Goal: Use online tool/utility: Utilize a website feature to perform a specific function

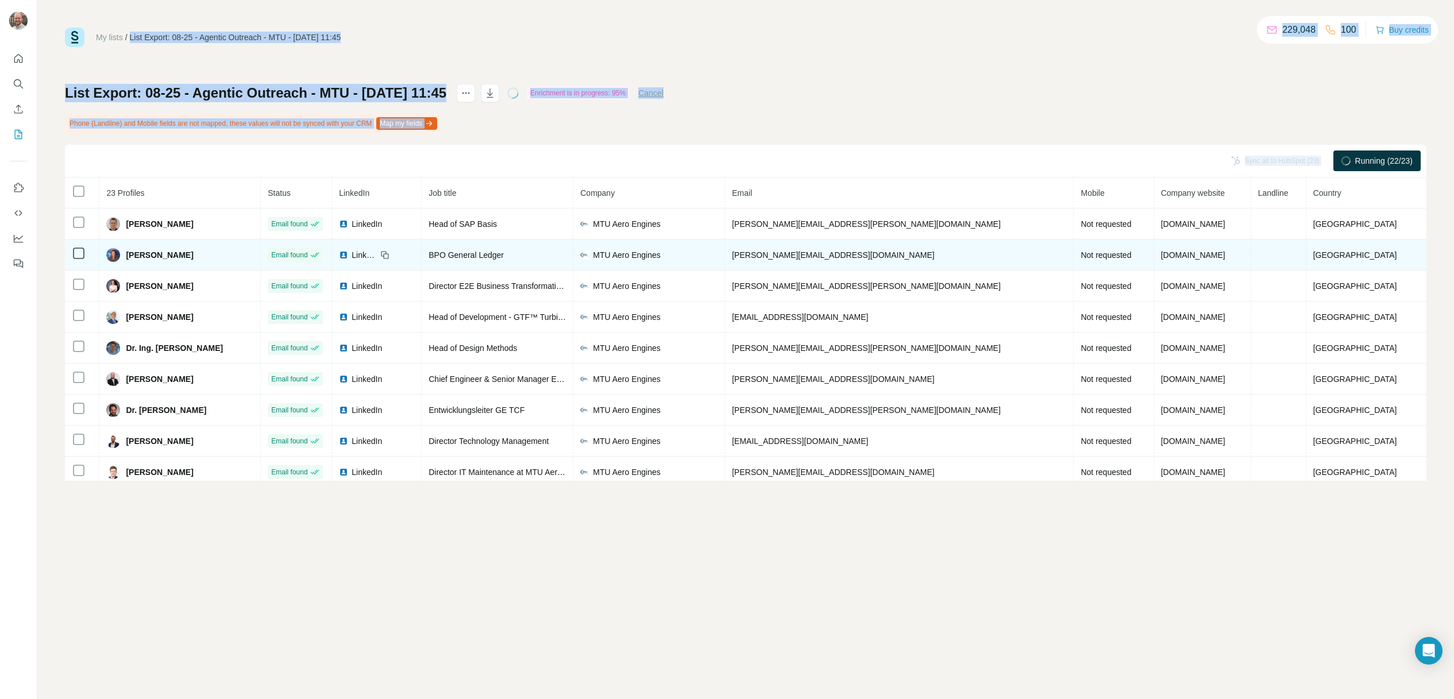
drag, startPoint x: 832, startPoint y: 29, endPoint x: 823, endPoint y: 241, distance: 212.2
click at [823, 241] on div "My lists / List Export: 08-25 - Agentic Outreach - MTU - [DATE] 11:45 229,048 1…" at bounding box center [746, 254] width 1362 height 453
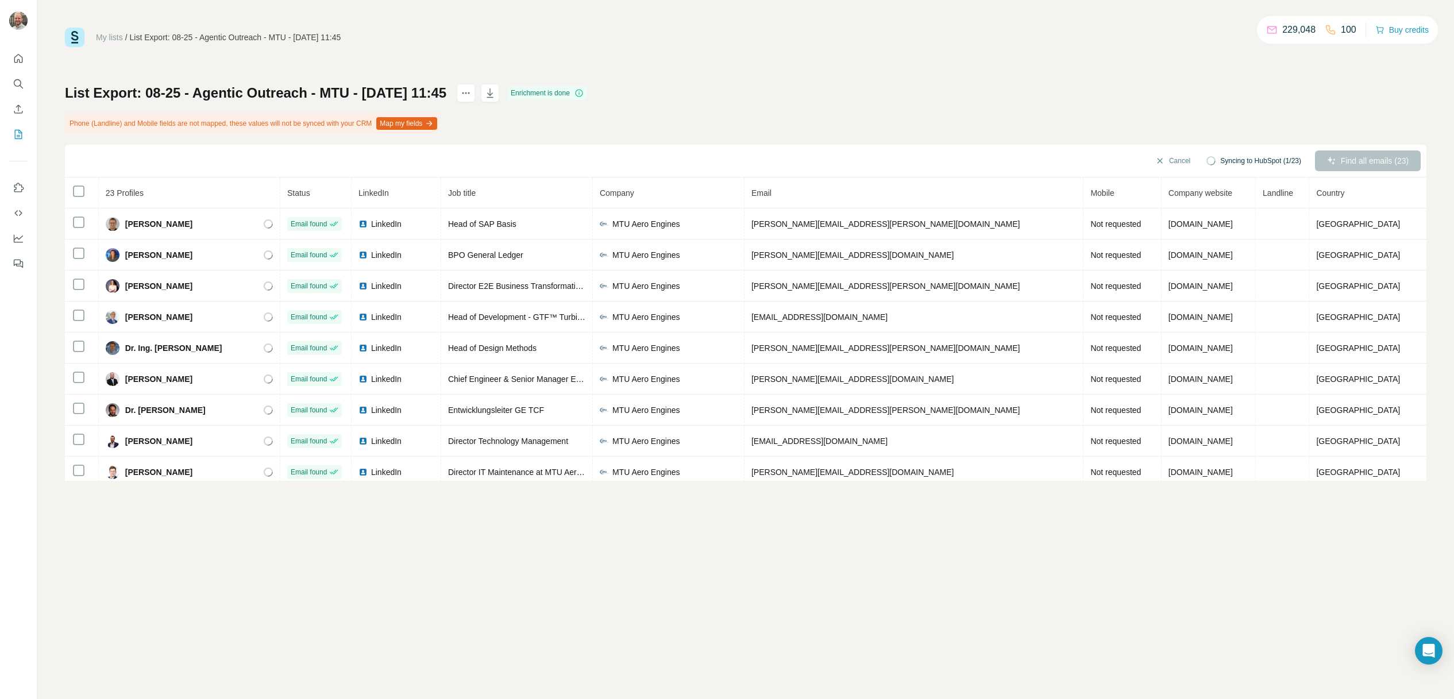
click at [751, 606] on div "My lists / List Export: 08-25 - Agentic Outreach - MTU - [DATE] 11:45 229,048 1…" at bounding box center [745, 349] width 1417 height 699
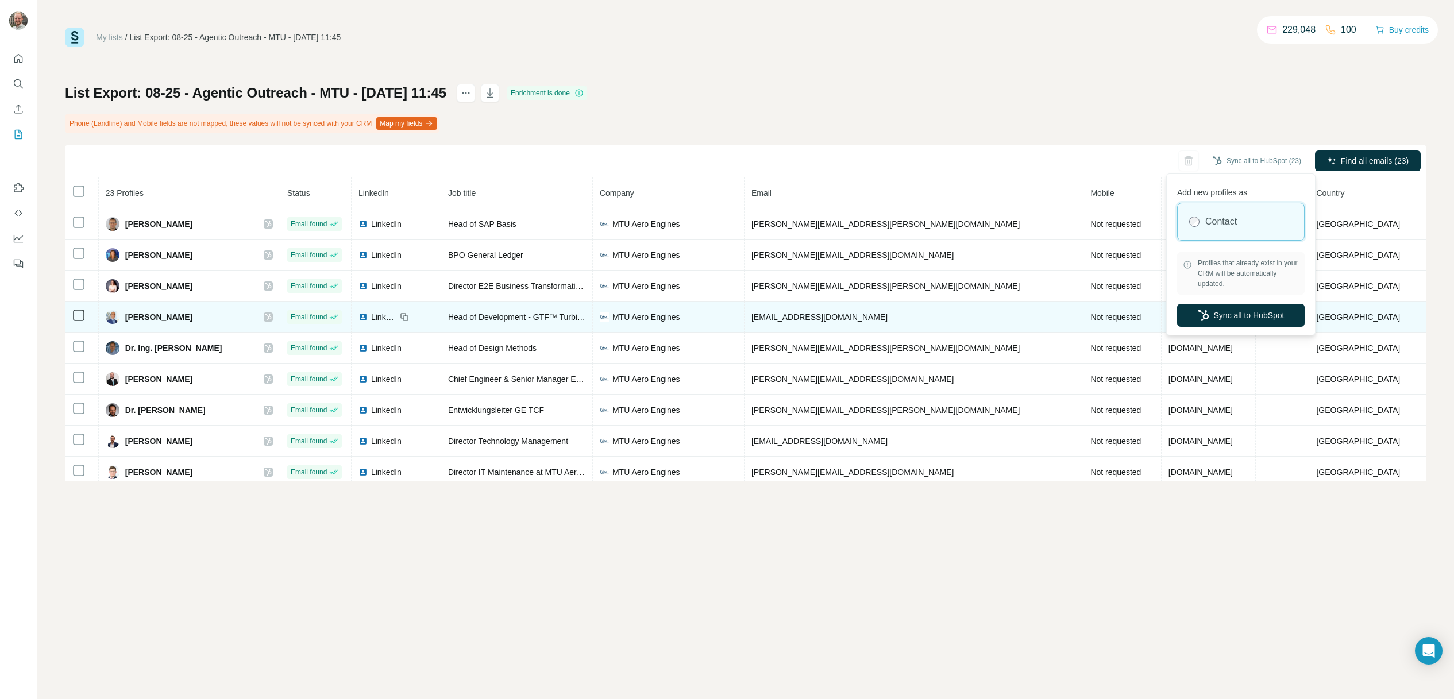
click at [1240, 319] on button "Sync all to HubSpot" at bounding box center [1241, 315] width 128 height 23
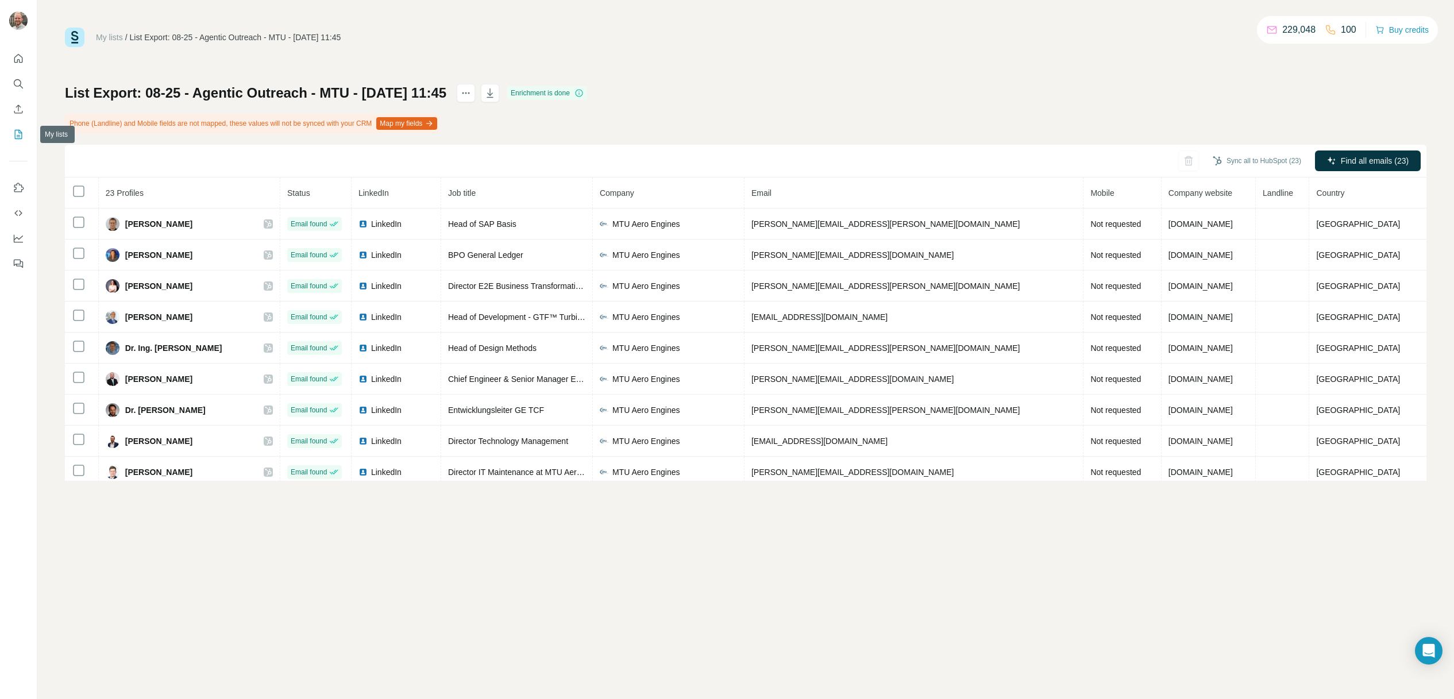
click at [25, 136] on button "My lists" at bounding box center [18, 134] width 18 height 21
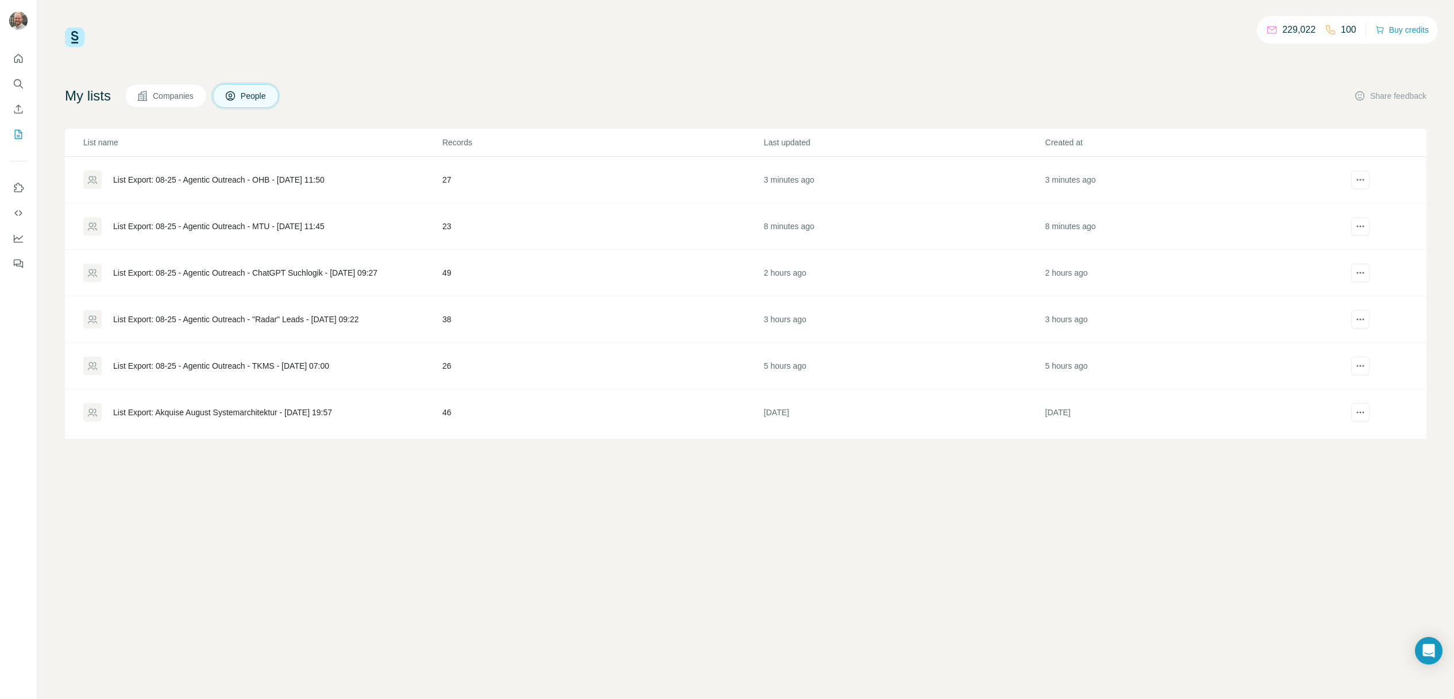
click at [293, 180] on div "List Export: 08-25 - Agentic Outreach - OHB - [DATE] 11:50" at bounding box center [218, 179] width 211 height 11
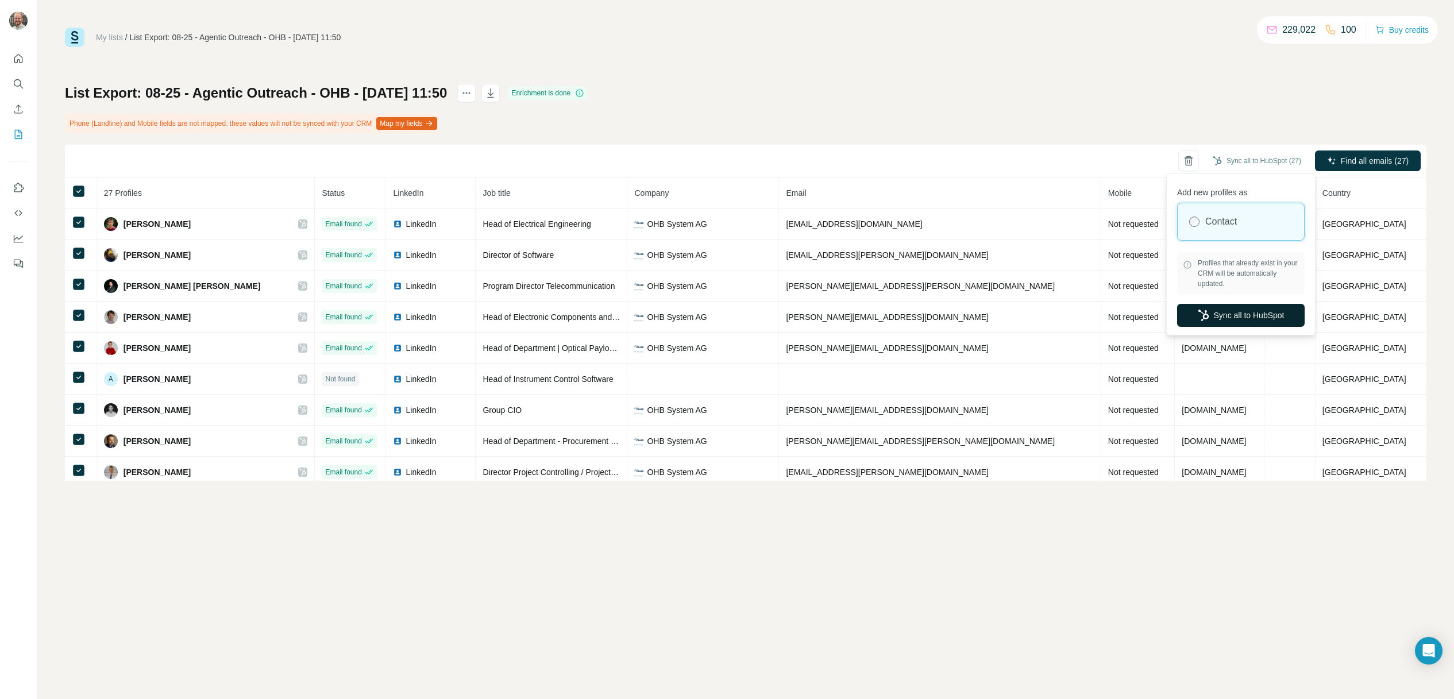
click at [1243, 317] on button "Sync all to HubSpot" at bounding box center [1241, 315] width 128 height 23
